Goal: Task Accomplishment & Management: Use online tool/utility

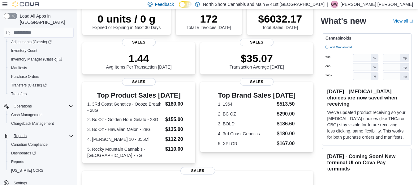
scroll to position [124, 0]
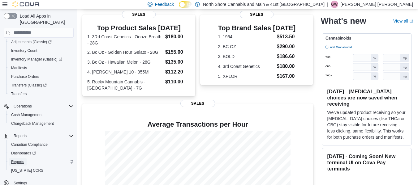
click at [19, 159] on span "Reports" at bounding box center [17, 162] width 13 height 7
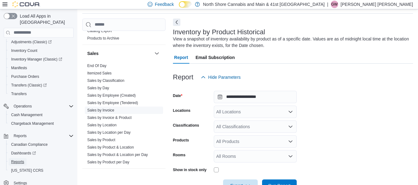
scroll to position [433, 0]
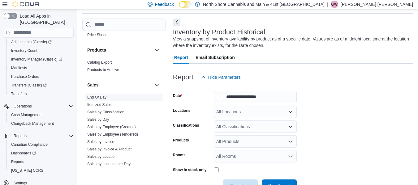
click at [102, 95] on link "End Of Day" at bounding box center [96, 97] width 19 height 4
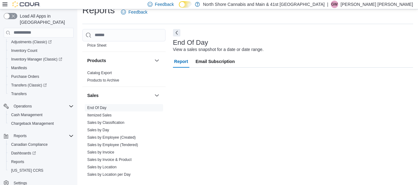
scroll to position [10, 0]
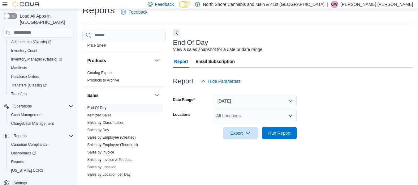
click at [252, 114] on div "All Locations" at bounding box center [255, 116] width 83 height 12
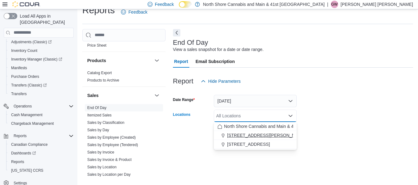
click at [245, 136] on span "[STREET_ADDRESS][PERSON_NAME]" at bounding box center [266, 136] width 79 height 6
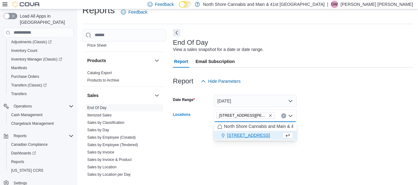
click at [365, 135] on form "Date Range Today Locations 1520 Barrow St. Combo box. Selected. 1520 Barrow St.…" at bounding box center [293, 114] width 240 height 52
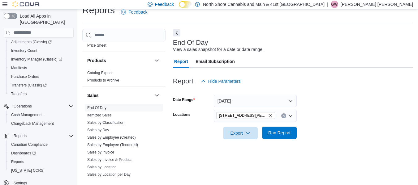
click at [285, 134] on span "Run Report" at bounding box center [279, 133] width 22 height 6
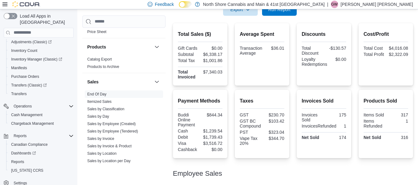
scroll to position [103, 0]
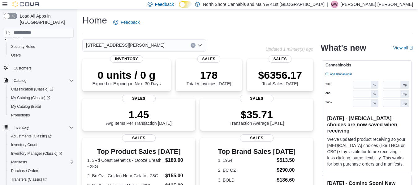
scroll to position [31, 0]
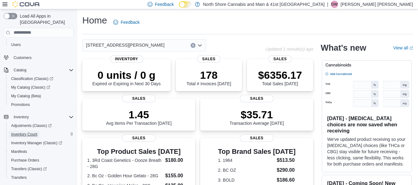
click at [31, 132] on span "Inventory Count" at bounding box center [24, 134] width 26 height 5
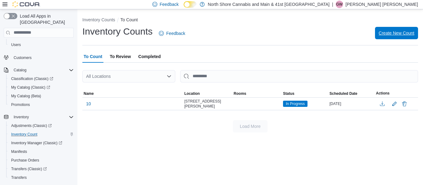
click at [396, 35] on span "Create New Count" at bounding box center [397, 33] width 36 height 6
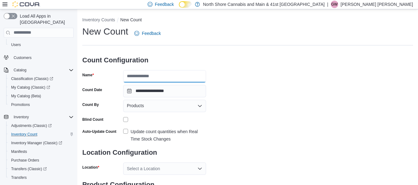
click at [169, 72] on input "Name" at bounding box center [164, 76] width 83 height 12
type input "*****"
click at [251, 93] on div "**********" at bounding box center [247, 114] width 331 height 179
click at [180, 106] on div "Products" at bounding box center [164, 106] width 83 height 12
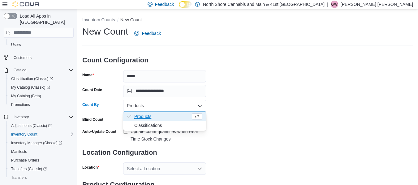
click at [171, 117] on span "Products" at bounding box center [162, 117] width 56 height 6
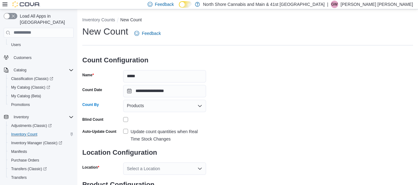
click at [175, 107] on div "Products Combo box. Selected. Products. Press Backspace to delete Products. Com…" at bounding box center [164, 106] width 83 height 12
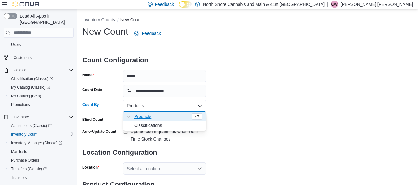
click at [246, 99] on div "**********" at bounding box center [247, 114] width 331 height 179
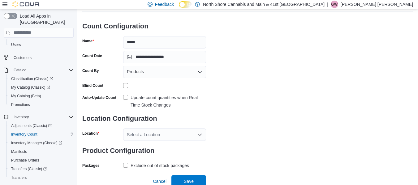
scroll to position [37, 0]
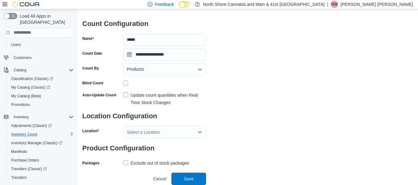
click at [157, 67] on div "Products" at bounding box center [164, 69] width 83 height 12
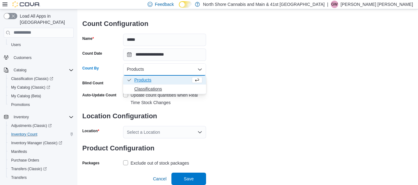
click at [142, 88] on span "Classifications" at bounding box center [168, 89] width 68 height 6
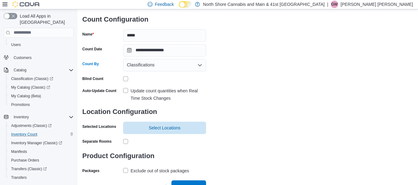
scroll to position [49, 0]
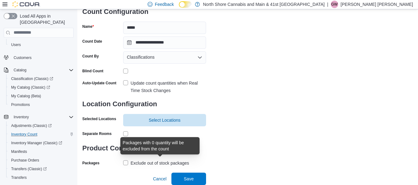
click at [160, 164] on div "Exclude out of stock packages" at bounding box center [160, 163] width 59 height 7
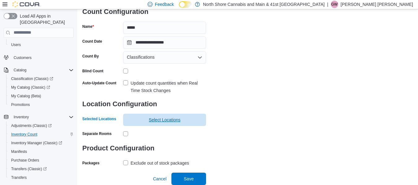
click at [150, 119] on span "Select Locations" at bounding box center [165, 120] width 32 height 6
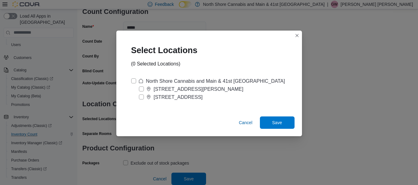
click at [170, 89] on div "[STREET_ADDRESS][PERSON_NAME]" at bounding box center [199, 89] width 90 height 7
click at [282, 121] on span "Save" at bounding box center [277, 122] width 27 height 12
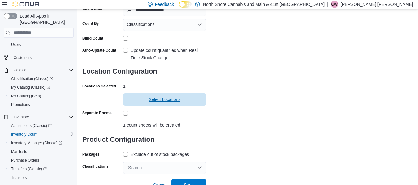
scroll to position [88, 0]
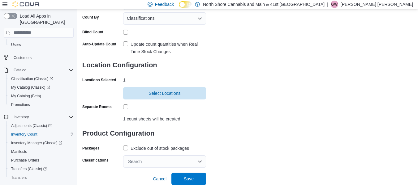
click at [125, 43] on label "Update count quantities when Real Time Stock Changes" at bounding box center [164, 48] width 83 height 15
click at [177, 161] on div "Search" at bounding box center [164, 162] width 83 height 12
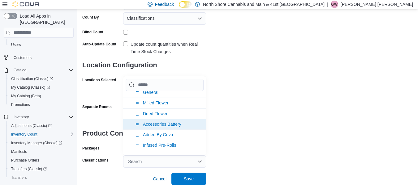
scroll to position [217, 0]
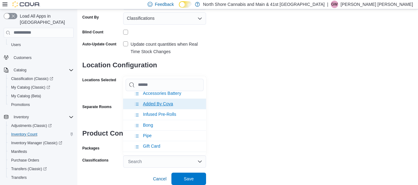
click at [185, 109] on li "Added By Cova" at bounding box center [164, 104] width 83 height 11
click at [175, 106] on span "Infused Pre-Rolls" at bounding box center [159, 104] width 33 height 5
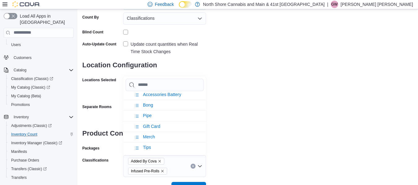
click at [160, 160] on icon "Remove Added By Cova from selection in this group" at bounding box center [160, 162] width 4 height 4
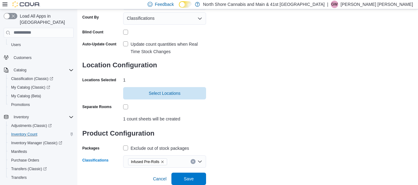
click at [236, 133] on div "**********" at bounding box center [247, 53] width 331 height 230
click at [189, 180] on span "Save" at bounding box center [189, 179] width 10 height 6
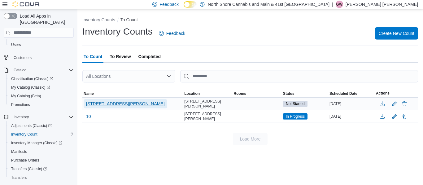
click at [118, 102] on span "[STREET_ADDRESS][PERSON_NAME]" at bounding box center [125, 104] width 79 height 6
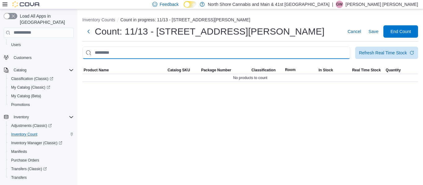
click at [178, 54] on input "This is a search bar. After typing your query, hit enter to filter the results …" at bounding box center [216, 53] width 268 height 12
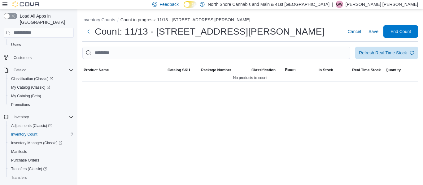
drag, startPoint x: 182, startPoint y: 106, endPoint x: 186, endPoint y: 106, distance: 4.4
click at [182, 106] on div "Inventory Counts Count in progress: 11/13 - [STREET_ADDRESS][PERSON_NAME] Count…" at bounding box center [249, 97] width 345 height 176
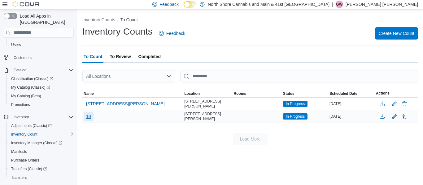
click at [90, 115] on span "10" at bounding box center [88, 117] width 5 height 6
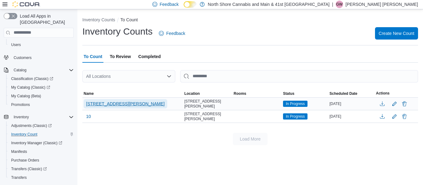
click at [120, 102] on span "[STREET_ADDRESS][PERSON_NAME]" at bounding box center [125, 104] width 79 height 6
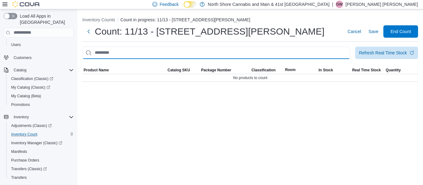
click at [247, 50] on input "This is a search bar. After typing your query, hit enter to filter the results …" at bounding box center [216, 53] width 268 height 12
type input "*"
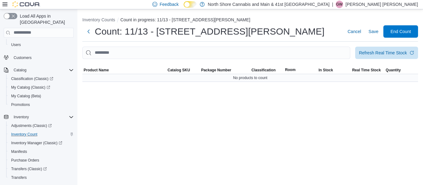
click at [248, 78] on span "No products to count" at bounding box center [250, 78] width 34 height 5
click at [263, 68] on span "Classification" at bounding box center [263, 70] width 24 height 5
click at [204, 66] on div at bounding box center [250, 62] width 336 height 7
drag, startPoint x: 206, startPoint y: 67, endPoint x: 184, endPoint y: 69, distance: 22.1
click at [206, 67] on span "Package Number" at bounding box center [225, 70] width 50 height 7
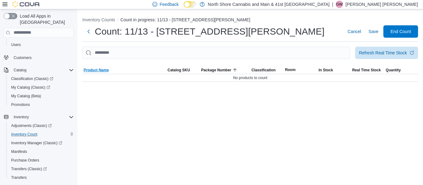
click at [156, 68] on span "Product Name" at bounding box center [124, 70] width 84 height 7
drag, startPoint x: 76, startPoint y: 63, endPoint x: 124, endPoint y: 83, distance: 51.6
click at [76, 64] on div "Load All Apps in New Hub Home Users Security Roles Users Customers Catalog Clas…" at bounding box center [38, 98] width 77 height 178
click at [124, 83] on div "Inventory Counts Count in progress: 11/13 - [STREET_ADDRESS][PERSON_NAME] Count…" at bounding box center [249, 48] width 345 height 78
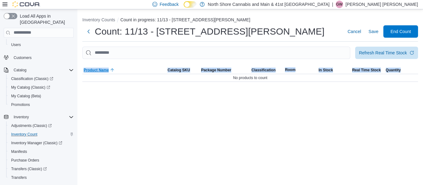
click at [125, 79] on div "Inventory Counts Count in progress: 11/13 - [STREET_ADDRESS][PERSON_NAME] Count…" at bounding box center [249, 48] width 345 height 78
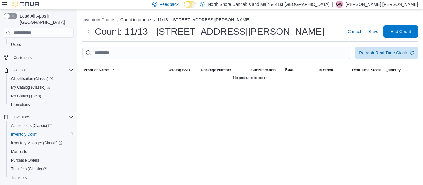
click at [128, 62] on div at bounding box center [250, 62] width 336 height 7
drag, startPoint x: 128, startPoint y: 59, endPoint x: 134, endPoint y: 51, distance: 10.7
click at [129, 58] on div "Refresh Real Time Stock Sorting This table contains 0 rows. Product Name Catalo…" at bounding box center [250, 64] width 336 height 35
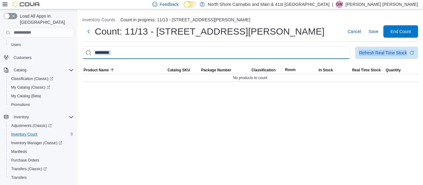
drag, startPoint x: 134, startPoint y: 51, endPoint x: 145, endPoint y: 55, distance: 11.8
click at [135, 51] on input "This is a search bar. After typing your query, hit enter to filter the results …" at bounding box center [216, 53] width 268 height 12
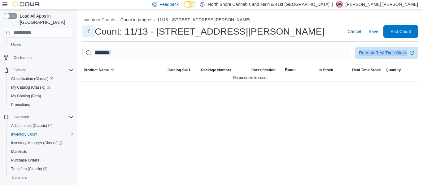
click at [88, 33] on button "Next" at bounding box center [88, 31] width 12 height 12
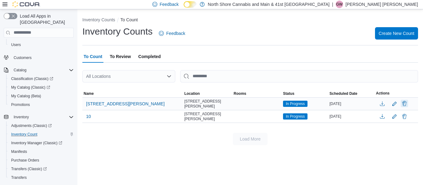
click at [404, 103] on button "Delete" at bounding box center [404, 103] width 7 height 7
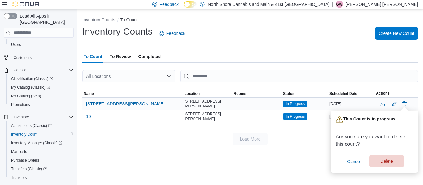
click at [392, 161] on span "Delete" at bounding box center [386, 162] width 12 height 6
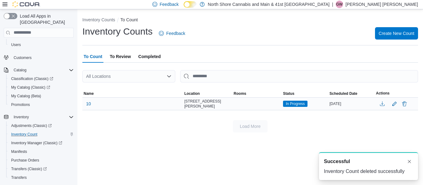
click at [317, 131] on div "Load More" at bounding box center [250, 126] width 336 height 12
click at [410, 161] on button "Dismiss toast" at bounding box center [409, 161] width 7 height 7
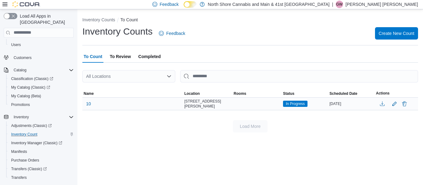
click at [289, 126] on div "Load More" at bounding box center [250, 126] width 336 height 12
click at [399, 33] on span "Create New Count" at bounding box center [397, 33] width 36 height 6
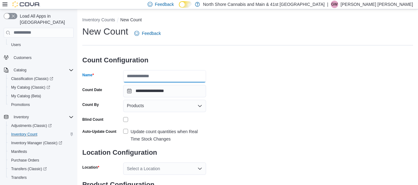
click at [153, 75] on input "Name" at bounding box center [164, 76] width 83 height 12
type input "*****"
click at [181, 111] on div "Products" at bounding box center [164, 106] width 83 height 12
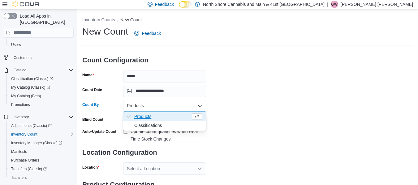
click at [266, 118] on div "**********" at bounding box center [247, 114] width 331 height 179
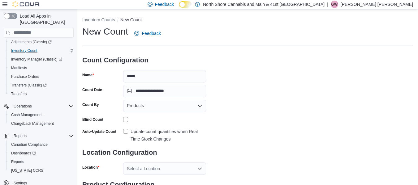
click at [250, 108] on div "**********" at bounding box center [247, 114] width 331 height 179
drag, startPoint x: 246, startPoint y: 63, endPoint x: 251, endPoint y: 67, distance: 6.4
click at [246, 63] on div "**********" at bounding box center [247, 114] width 331 height 179
click at [203, 117] on div at bounding box center [164, 120] width 83 height 10
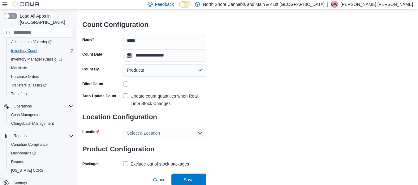
scroll to position [37, 0]
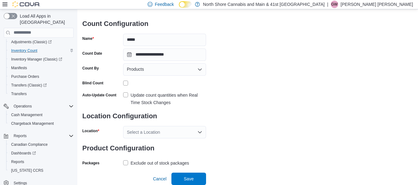
click at [224, 134] on div "**********" at bounding box center [247, 78] width 331 height 179
click at [176, 68] on div "Products" at bounding box center [164, 69] width 83 height 12
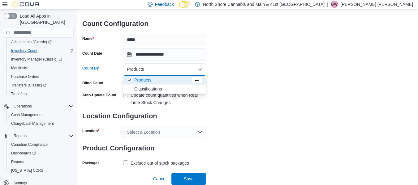
click at [157, 89] on span "Classifications" at bounding box center [168, 89] width 68 height 6
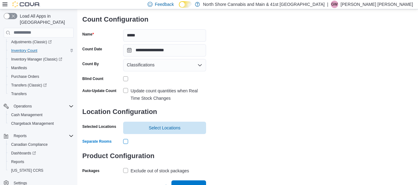
scroll to position [49, 0]
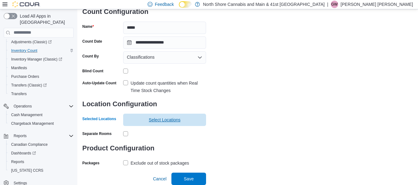
click at [176, 116] on span "Select Locations" at bounding box center [165, 120] width 76 height 12
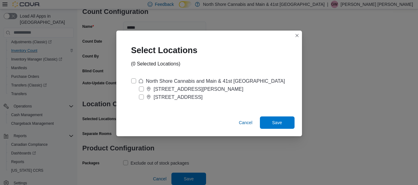
click at [172, 91] on div "[STREET_ADDRESS][PERSON_NAME]" at bounding box center [199, 89] width 90 height 7
click at [283, 120] on span "Save" at bounding box center [277, 122] width 27 height 12
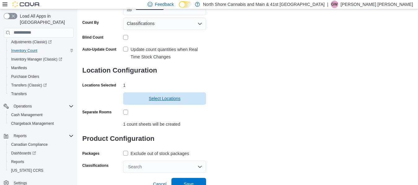
scroll to position [88, 0]
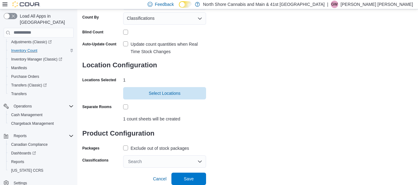
click at [193, 162] on div "Search" at bounding box center [164, 162] width 83 height 12
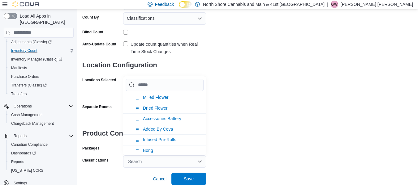
scroll to position [217, 0]
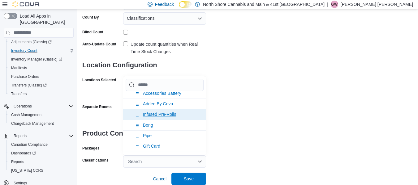
click at [169, 111] on li "Infused Pre-Rolls" at bounding box center [164, 114] width 83 height 11
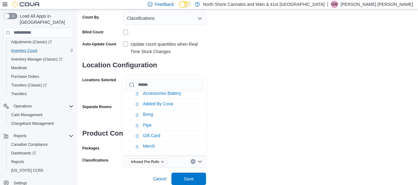
click at [233, 133] on div "**********" at bounding box center [247, 53] width 331 height 230
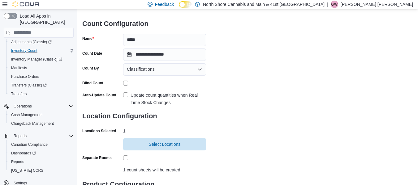
scroll to position [88, 0]
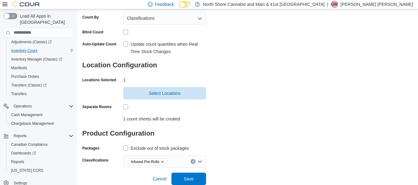
click at [125, 148] on label "Exclude out of stock packages" at bounding box center [156, 148] width 66 height 7
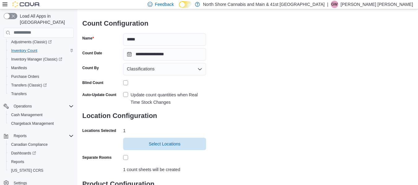
scroll to position [26, 0]
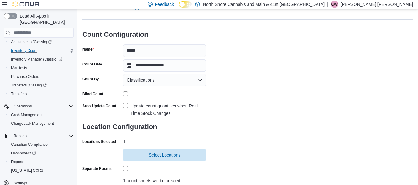
click at [125, 104] on label "Update count quantities when Real Time Stock Changes" at bounding box center [164, 109] width 83 height 15
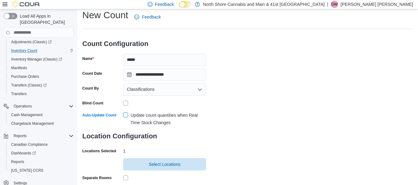
scroll to position [31, 0]
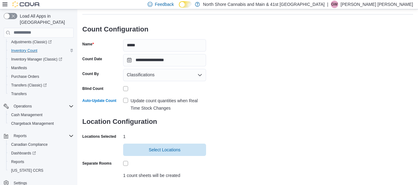
click at [182, 75] on div "Classifications" at bounding box center [164, 75] width 83 height 12
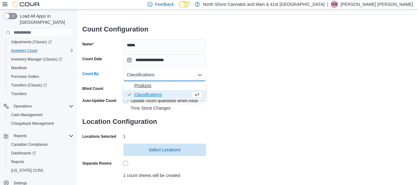
click at [148, 85] on span "Products" at bounding box center [168, 86] width 68 height 6
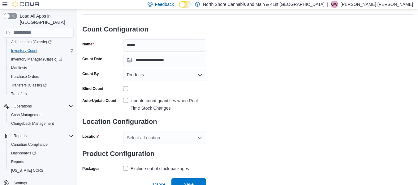
click at [245, 110] on div "**********" at bounding box center [247, 83] width 331 height 179
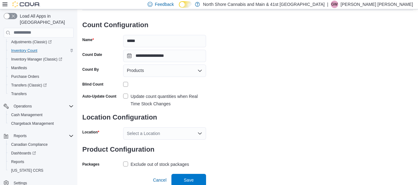
scroll to position [37, 0]
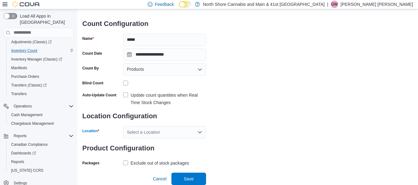
click at [192, 130] on div "Select a Location" at bounding box center [164, 132] width 83 height 12
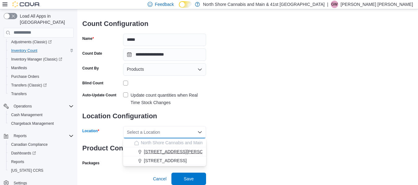
click at [162, 150] on span "[STREET_ADDRESS][PERSON_NAME]" at bounding box center [183, 152] width 79 height 6
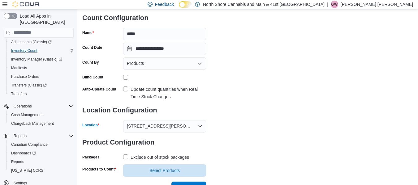
scroll to position [51, 0]
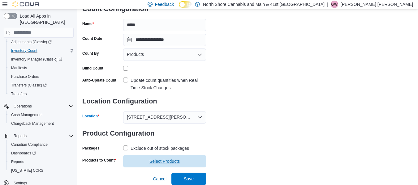
click at [173, 163] on span "Select Products" at bounding box center [165, 162] width 30 height 6
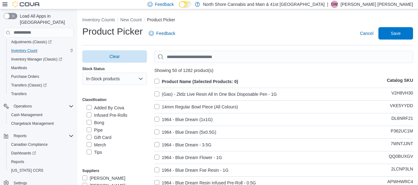
click at [109, 117] on label "Infused Pre-Rolls" at bounding box center [107, 115] width 41 height 7
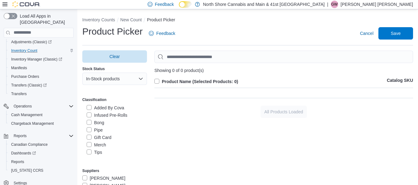
click at [207, 123] on div "Clear Stock Status In-Stock products Classification Main and 41st Flower Bevera…" at bounding box center [247, 143] width 331 height 186
click at [246, 93] on div "Showing 0 of 0 product(s) Product Name (Selected Products: 0) Catalog SKU All P…" at bounding box center [283, 84] width 259 height 67
click at [263, 71] on div "Showing 0 of 0 product(s)" at bounding box center [283, 70] width 259 height 5
click at [109, 115] on label "Infused Pre-Rolls" at bounding box center [107, 115] width 41 height 7
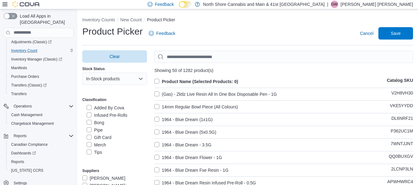
click at [109, 115] on label "Infused Pre-Rolls" at bounding box center [107, 115] width 41 height 7
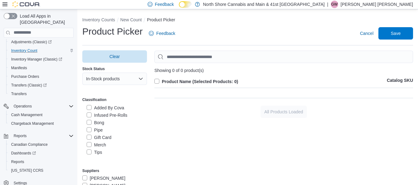
click at [104, 115] on label "Infused Pre-Rolls" at bounding box center [107, 115] width 41 height 7
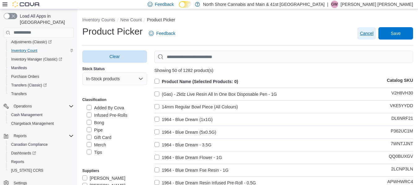
click at [376, 34] on button "Cancel" at bounding box center [367, 33] width 19 height 12
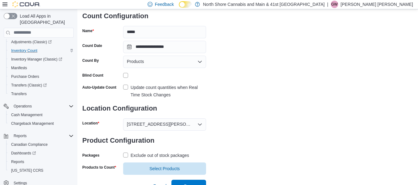
scroll to position [51, 0]
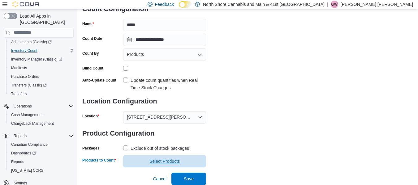
click at [164, 160] on span "Select Products" at bounding box center [165, 162] width 30 height 6
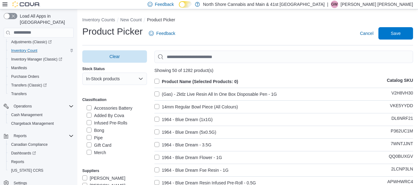
scroll to position [155, 0]
click at [117, 115] on label "Infused Pre-Rolls" at bounding box center [107, 115] width 41 height 7
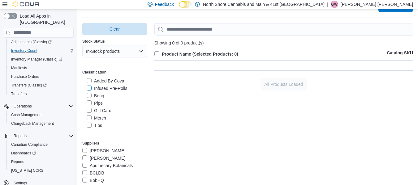
scroll to position [0, 0]
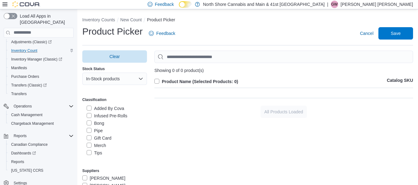
click at [250, 118] on div "All Products Loaded" at bounding box center [283, 112] width 259 height 12
click at [129, 77] on button "In-Stock products" at bounding box center [114, 79] width 65 height 12
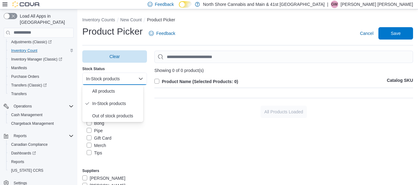
click at [129, 77] on button "In-Stock products" at bounding box center [114, 79] width 65 height 12
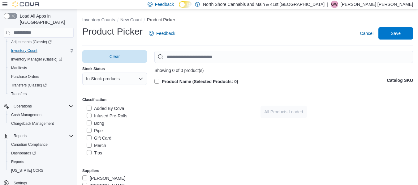
click at [287, 73] on div "Showing 0 of 0 product(s) Product Name (Selected Products: 0) Catalog SKU" at bounding box center [283, 71] width 259 height 40
click at [130, 94] on div "Classification Main and 41st Flower Beverages Capsules Concentrates Pre-Roll Se…" at bounding box center [114, 127] width 65 height 66
click at [233, 52] on input "Use aria labels when no actual label is in use" at bounding box center [283, 57] width 259 height 12
click at [114, 115] on label "Infused Pre-Rolls" at bounding box center [107, 115] width 41 height 7
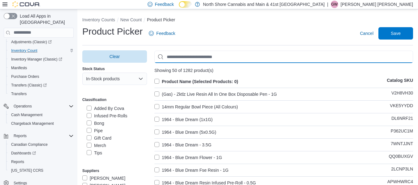
click at [219, 55] on input "Use aria labels when no actual label is in use" at bounding box center [283, 57] width 259 height 12
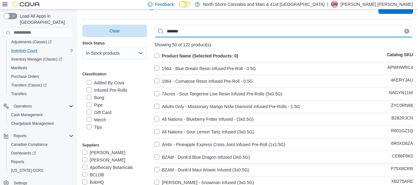
scroll to position [15, 0]
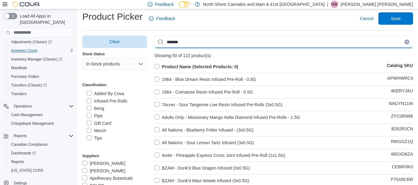
type input "*******"
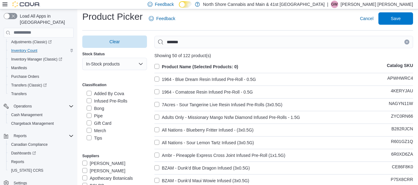
click at [159, 65] on label "Product Name (Selected Products: 0)" at bounding box center [196, 66] width 84 height 7
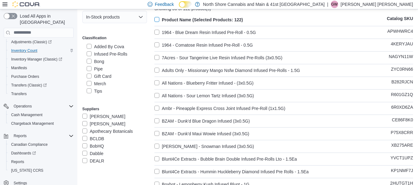
scroll to position [0, 0]
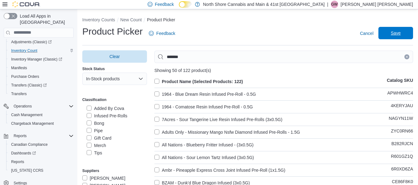
click at [398, 36] on span "Save" at bounding box center [396, 33] width 10 height 6
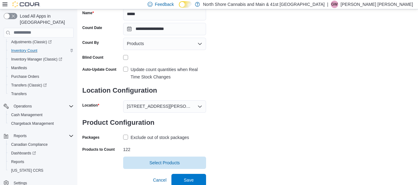
scroll to position [63, 0]
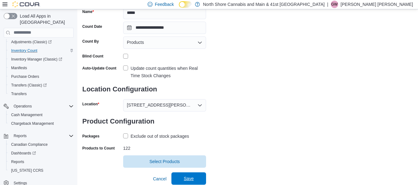
click at [194, 179] on span "Save" at bounding box center [188, 179] width 27 height 12
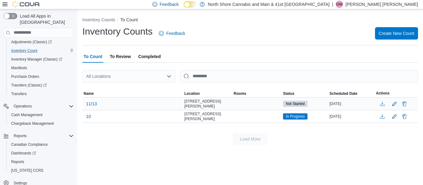
click at [138, 105] on div "11/13" at bounding box center [132, 104] width 101 height 12
click at [89, 102] on span "11/13" at bounding box center [91, 104] width 11 height 6
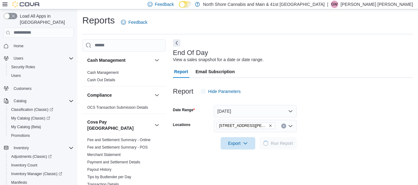
scroll to position [10, 0]
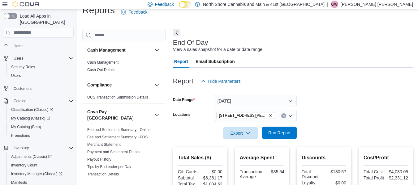
click at [278, 137] on span "Run Report" at bounding box center [279, 133] width 27 height 12
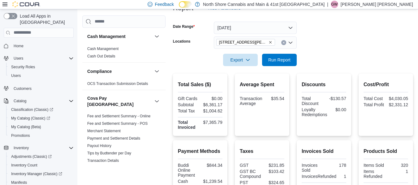
scroll to position [103, 0]
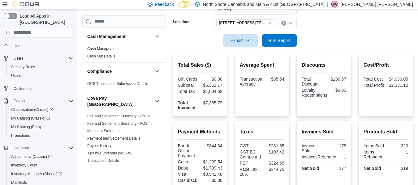
click at [215, 102] on div "$7,365.79" at bounding box center [212, 103] width 21 height 5
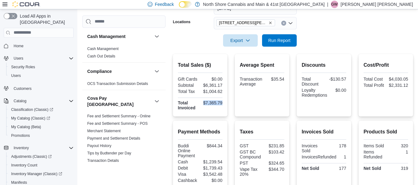
click at [215, 102] on div "$7,365.79" at bounding box center [212, 103] width 21 height 5
click at [215, 103] on div "$7,365.79" at bounding box center [212, 103] width 21 height 5
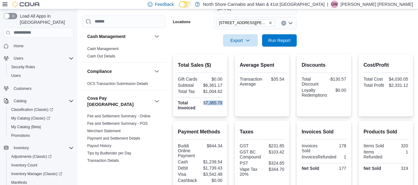
click at [215, 103] on div "$7,365.79" at bounding box center [212, 103] width 21 height 5
